Goal: Task Accomplishment & Management: Use online tool/utility

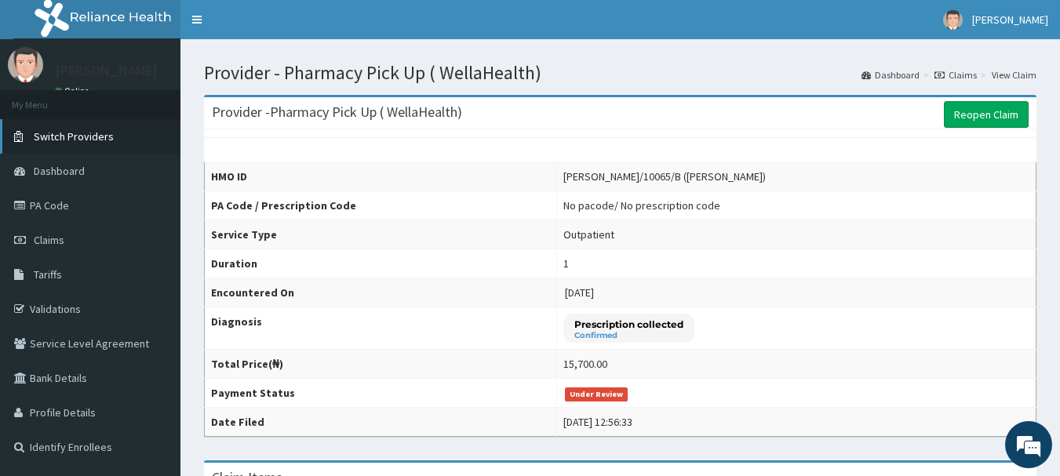
click at [112, 137] on link "Switch Providers" at bounding box center [90, 136] width 180 height 35
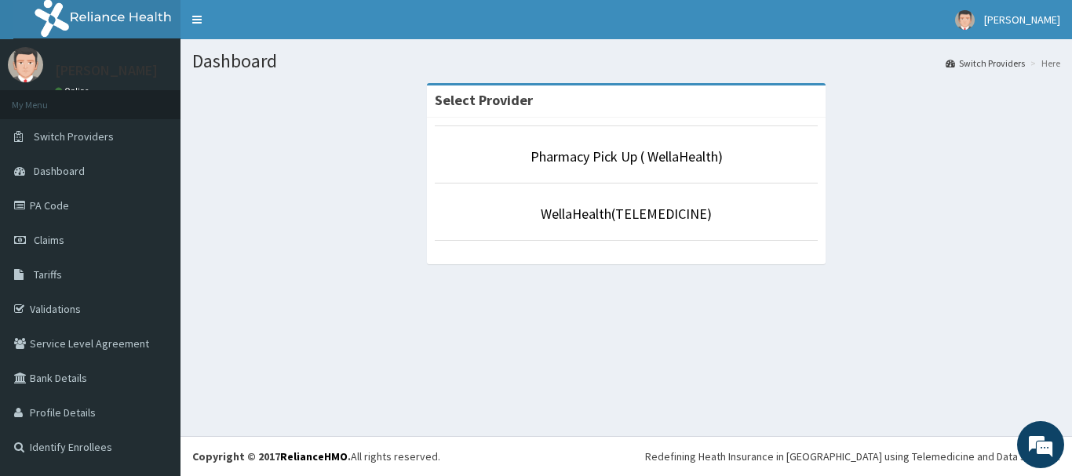
click at [604, 228] on li "WellaHealth(TELEMEDICINE)" at bounding box center [626, 212] width 383 height 58
click at [592, 214] on link "WellaHealth(TELEMEDICINE)" at bounding box center [626, 214] width 171 height 18
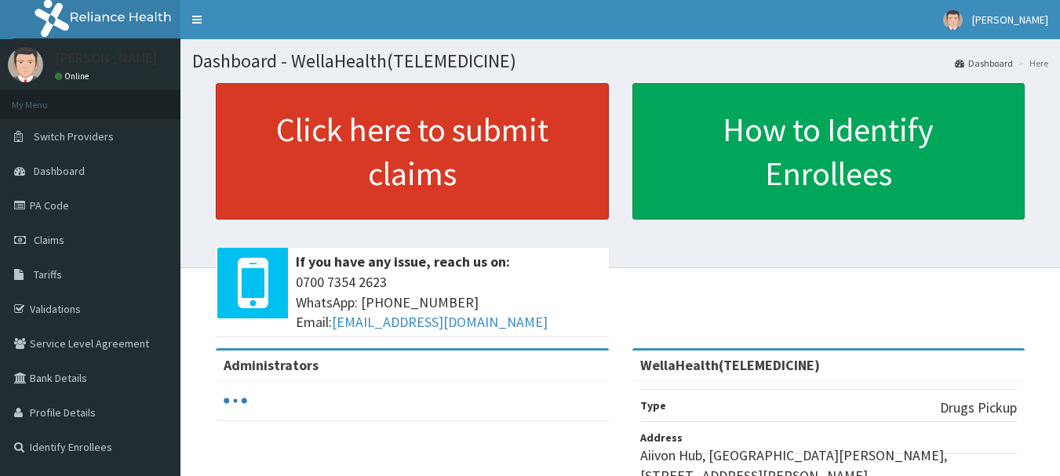
click at [517, 143] on link "Click here to submit claims" at bounding box center [412, 151] width 393 height 137
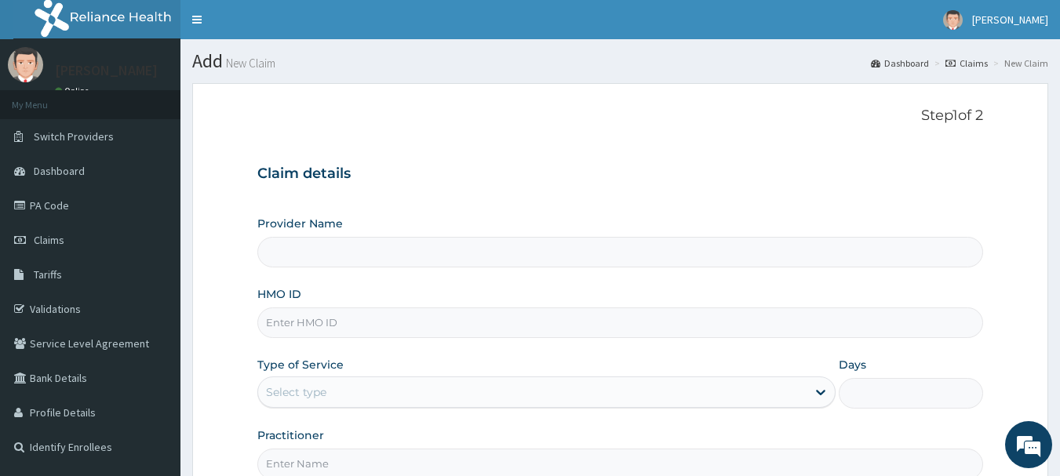
type input "WellaHealth(TELEMEDICINE)"
click at [974, 64] on link "Claims" at bounding box center [966, 62] width 42 height 13
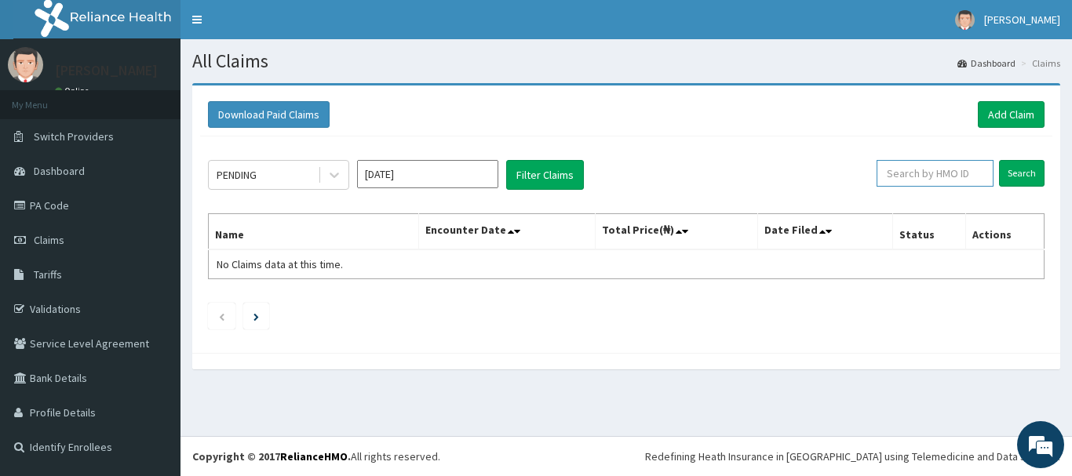
click at [929, 174] on input "text" at bounding box center [934, 173] width 117 height 27
paste input "SFA/12987/A"
type input "SFA/12987/A"
click at [1021, 174] on input "Search" at bounding box center [1022, 173] width 46 height 27
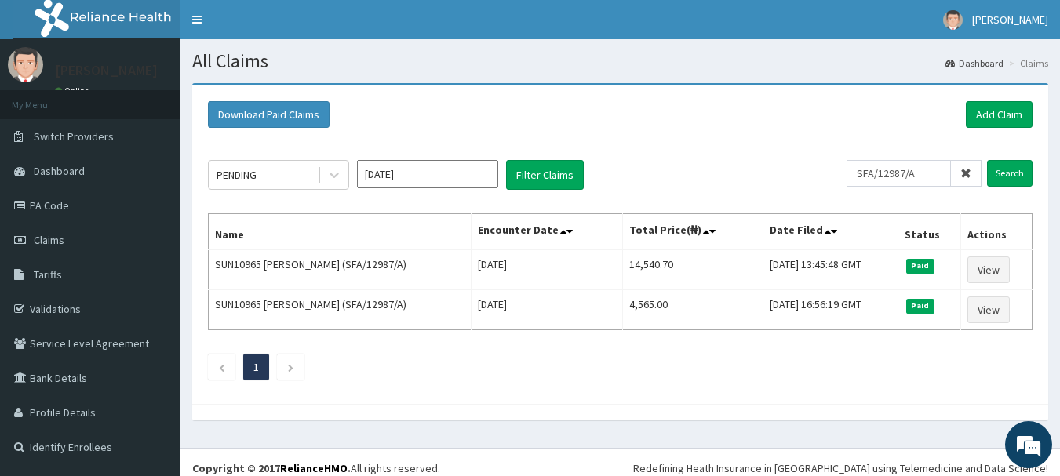
click at [966, 176] on icon at bounding box center [965, 173] width 11 height 11
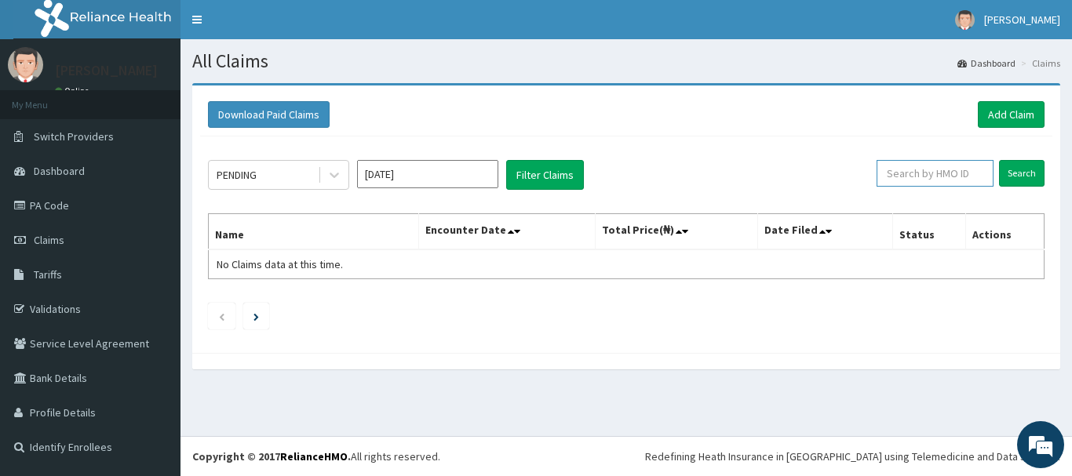
click at [966, 176] on input "text" at bounding box center [934, 173] width 117 height 27
paste input "LEP/10159/A"
type input "LEP/10159/A"
click at [1031, 166] on input "Search" at bounding box center [1022, 173] width 46 height 27
